Goal: Task Accomplishment & Management: Use online tool/utility

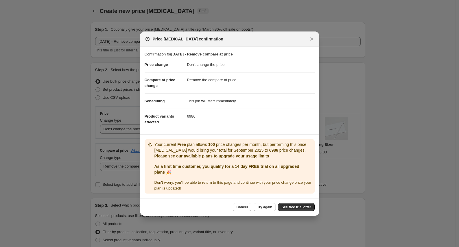
select select "no_change"
select select "remove"
select select "collection"
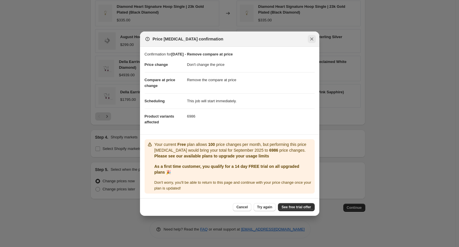
click at [311, 36] on icon "Close" at bounding box center [312, 39] width 6 height 6
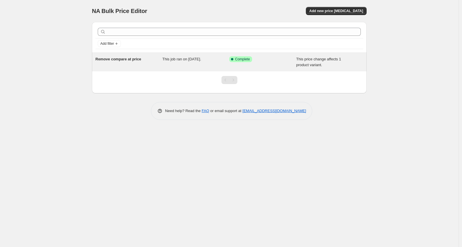
click at [183, 60] on span "This job ran on [DATE]." at bounding box center [181, 59] width 39 height 4
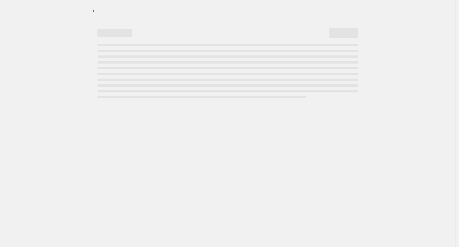
select select "no_change"
select select "remove"
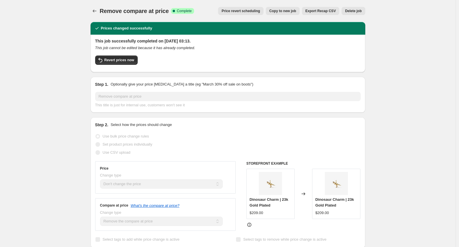
click at [277, 9] on span "Copy to new job" at bounding box center [282, 11] width 27 height 5
select select "no_change"
select select "remove"
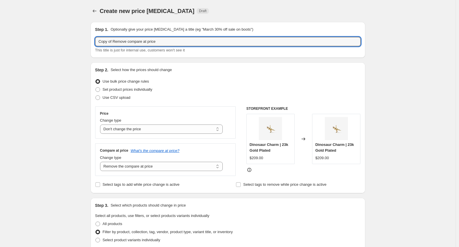
drag, startPoint x: 114, startPoint y: 42, endPoint x: 20, endPoint y: 36, distance: 94.2
click at [20, 36] on div "Create new price [MEDICAL_DATA]. This page is ready Create new price [MEDICAL_D…" at bounding box center [227, 248] width 455 height 497
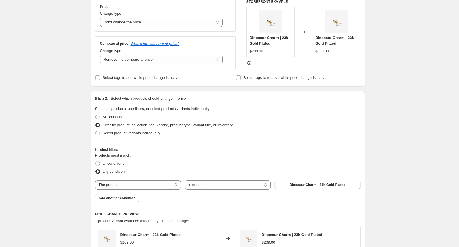
scroll to position [122, 0]
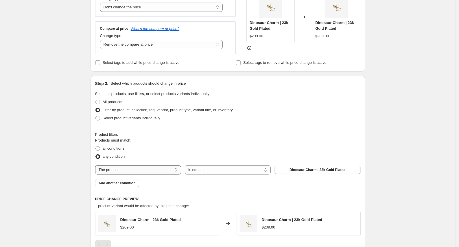
type input "[DATE] - Remove compare at price"
click at [154, 170] on select "The product The product's collection The product's tag The product's vendor The…" at bounding box center [138, 169] width 86 height 9
click at [145, 172] on select "The product The product's collection The product's tag The product's vendor The…" at bounding box center [138, 169] width 86 height 9
select select "collection"
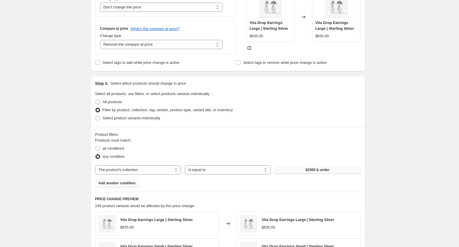
click at [306, 171] on span "$1500 & under" at bounding box center [318, 170] width 24 height 5
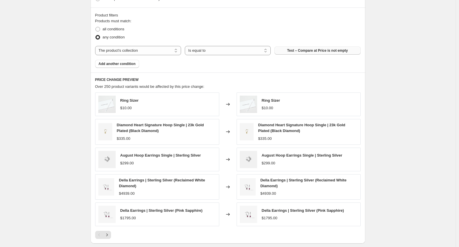
scroll to position [360, 0]
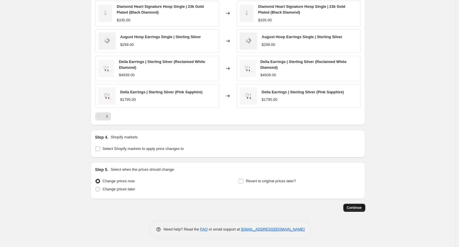
click at [355, 209] on span "Continue" at bounding box center [354, 208] width 15 height 5
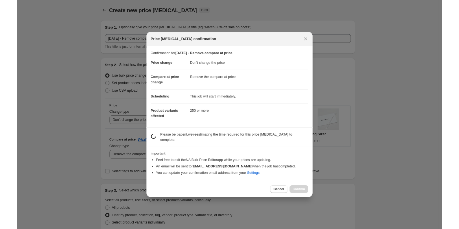
scroll to position [0, 0]
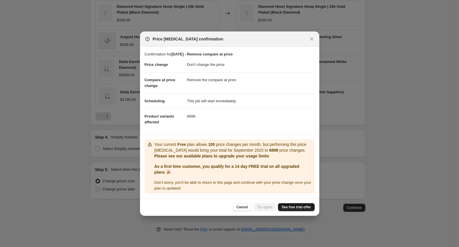
click at [288, 208] on span "See free trial offer" at bounding box center [295, 207] width 29 height 5
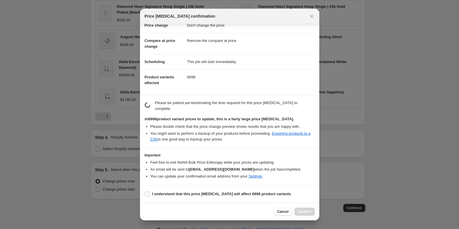
scroll to position [11, 0]
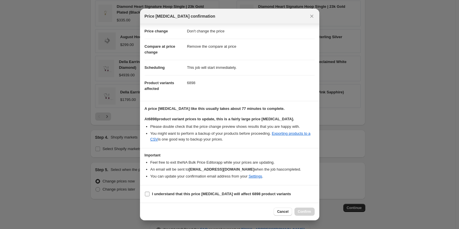
click at [199, 195] on b "I understand that this price [MEDICAL_DATA] will affect 6898 product variants" at bounding box center [221, 194] width 139 height 4
click at [149, 195] on input "I understand that this price [MEDICAL_DATA] will affect 6898 product variants" at bounding box center [147, 194] width 5 height 5
checkbox input "true"
click at [298, 212] on span "Confirm" at bounding box center [304, 211] width 13 height 5
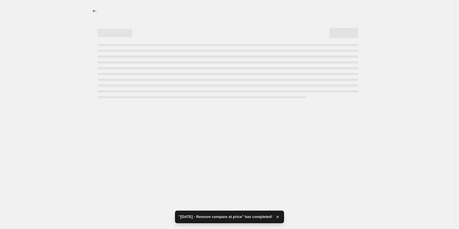
select select "no_change"
select select "remove"
select select "collection"
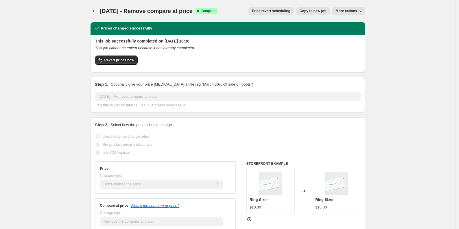
drag, startPoint x: 236, startPoint y: 10, endPoint x: 208, endPoint y: 11, distance: 27.2
click at [208, 11] on div "9 September - Remove compare at price Success Complete Complete Price revert sc…" at bounding box center [227, 11] width 275 height 8
click at [292, 60] on div "Revert prices now" at bounding box center [227, 62] width 265 height 12
click at [94, 11] on icon "Price change jobs" at bounding box center [95, 11] width 4 height 3
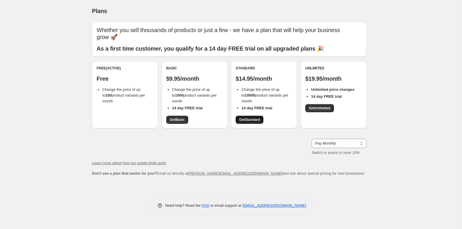
click at [242, 117] on span "Get Standard" at bounding box center [249, 119] width 21 height 5
